Goal: Task Accomplishment & Management: Complete application form

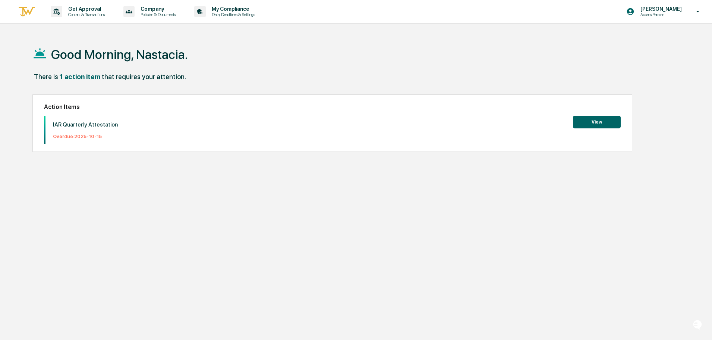
click at [591, 120] on button "View" at bounding box center [597, 122] width 48 height 13
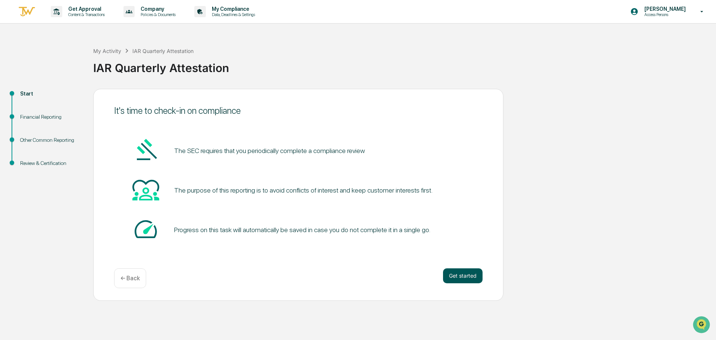
click at [472, 276] on button "Get started" at bounding box center [463, 275] width 40 height 15
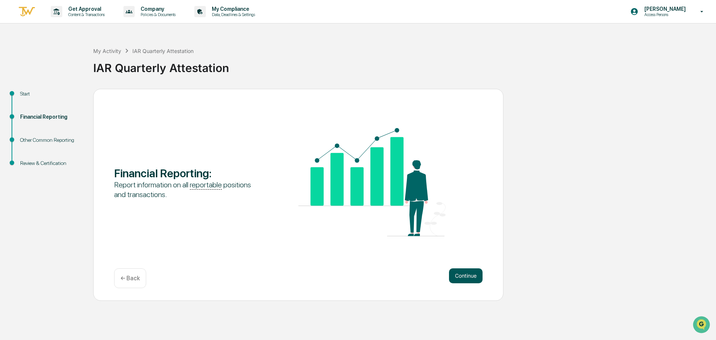
click at [468, 276] on button "Continue" at bounding box center [466, 275] width 34 height 15
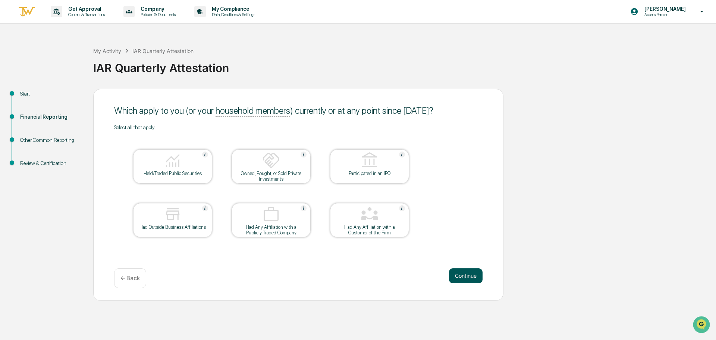
click at [462, 273] on button "Continue" at bounding box center [466, 275] width 34 height 15
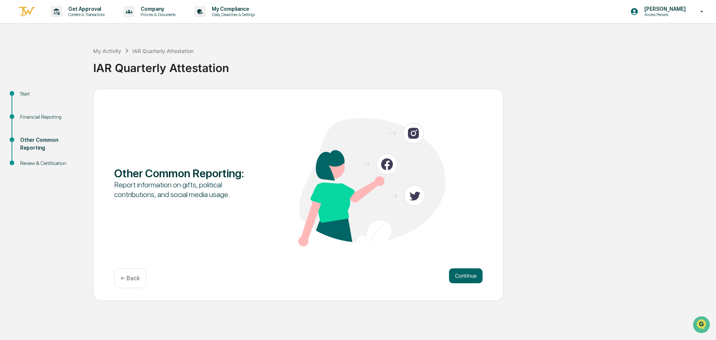
click at [462, 273] on button "Continue" at bounding box center [466, 275] width 34 height 15
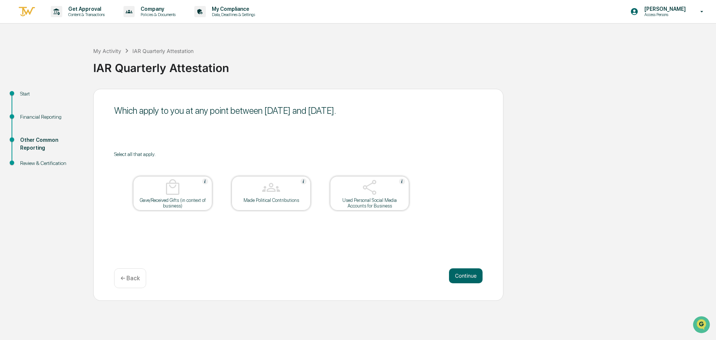
click at [462, 273] on button "Continue" at bounding box center [466, 275] width 34 height 15
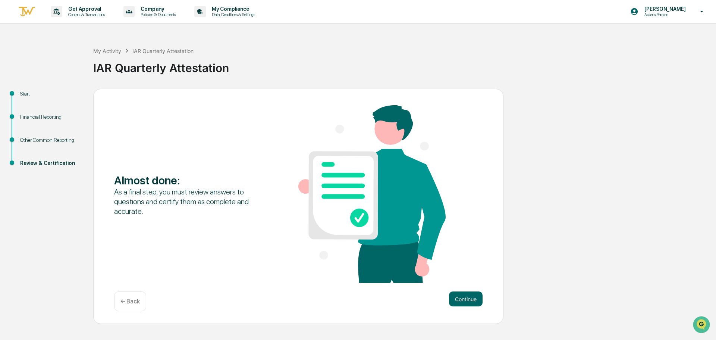
click at [462, 273] on div "Almost done : As a final step, you must review answers to questions and certify…" at bounding box center [298, 194] width 368 height 179
click at [463, 295] on button "Continue" at bounding box center [466, 298] width 34 height 15
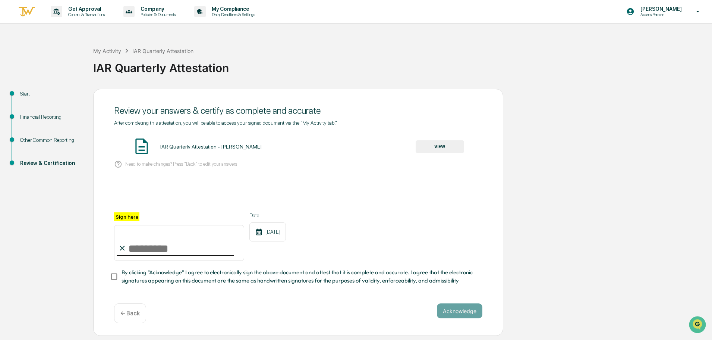
click at [132, 249] on input "Sign here" at bounding box center [179, 243] width 130 height 36
type input "**********"
click at [453, 309] on button "Acknowledge" at bounding box center [459, 310] width 45 height 15
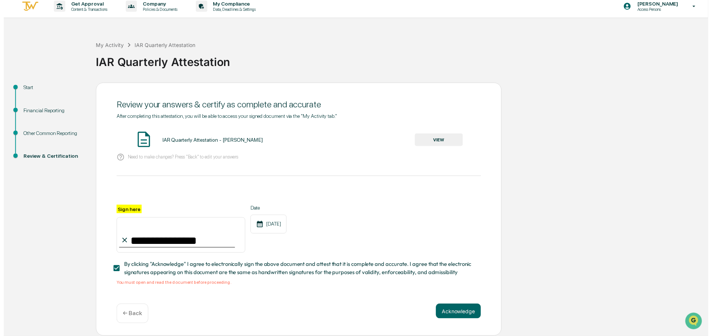
scroll to position [7, 0]
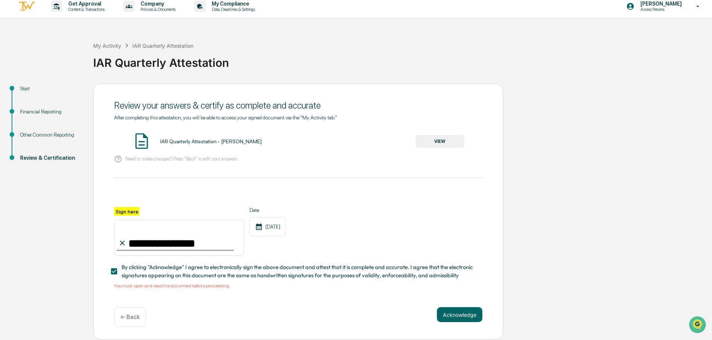
click at [435, 140] on button "VIEW" at bounding box center [440, 141] width 48 height 13
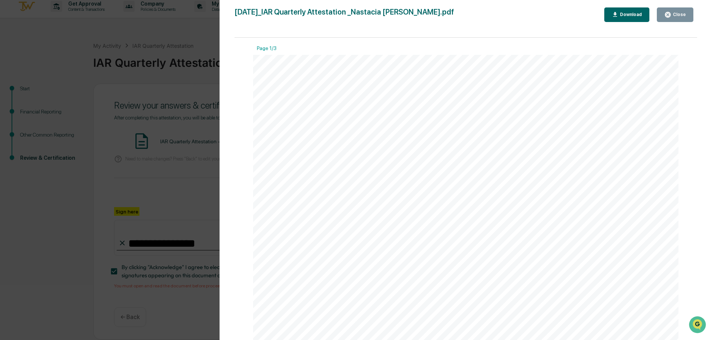
click at [680, 16] on div "Close" at bounding box center [679, 14] width 15 height 5
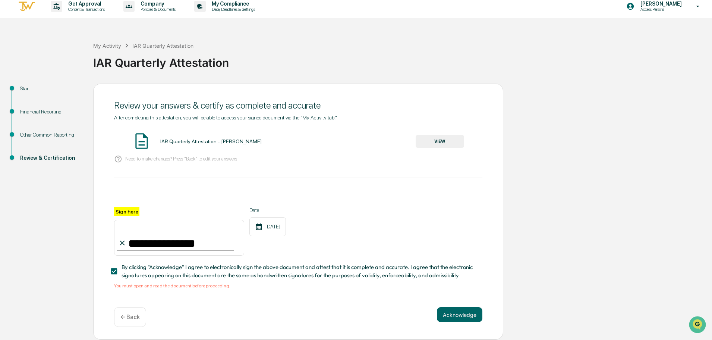
click at [452, 304] on div "**********" at bounding box center [298, 212] width 410 height 256
click at [452, 316] on button "Acknowledge" at bounding box center [459, 314] width 45 height 15
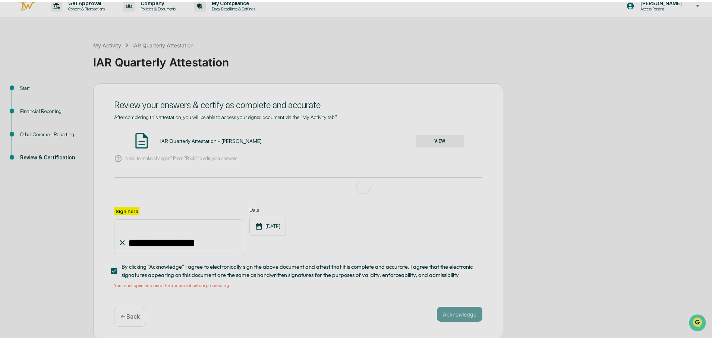
scroll to position [0, 0]
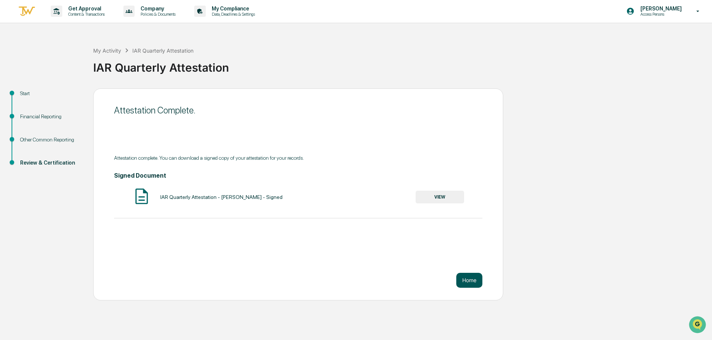
click at [465, 277] on button "Home" at bounding box center [469, 280] width 26 height 15
